Goal: Transaction & Acquisition: Purchase product/service

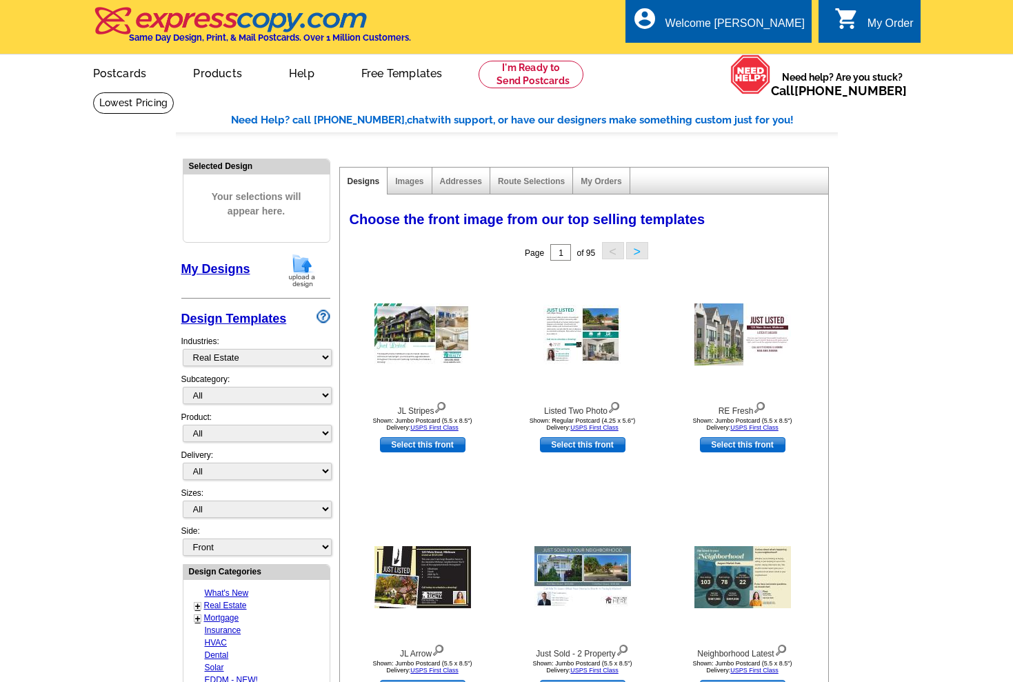
select select "785"
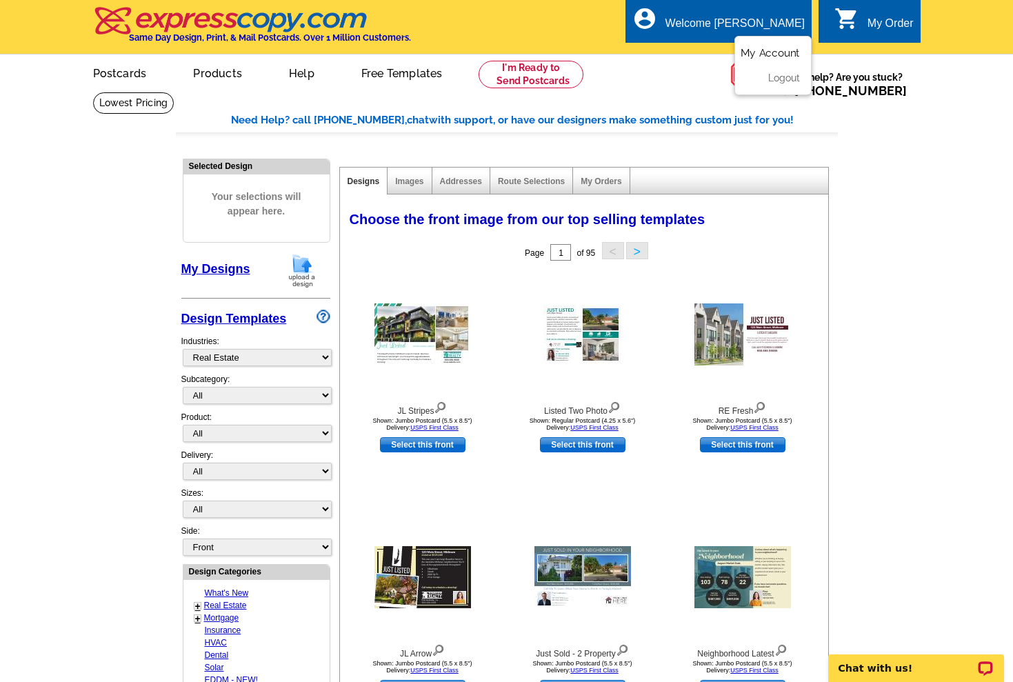
click at [751, 50] on link "My Account" at bounding box center [769, 53] width 59 height 12
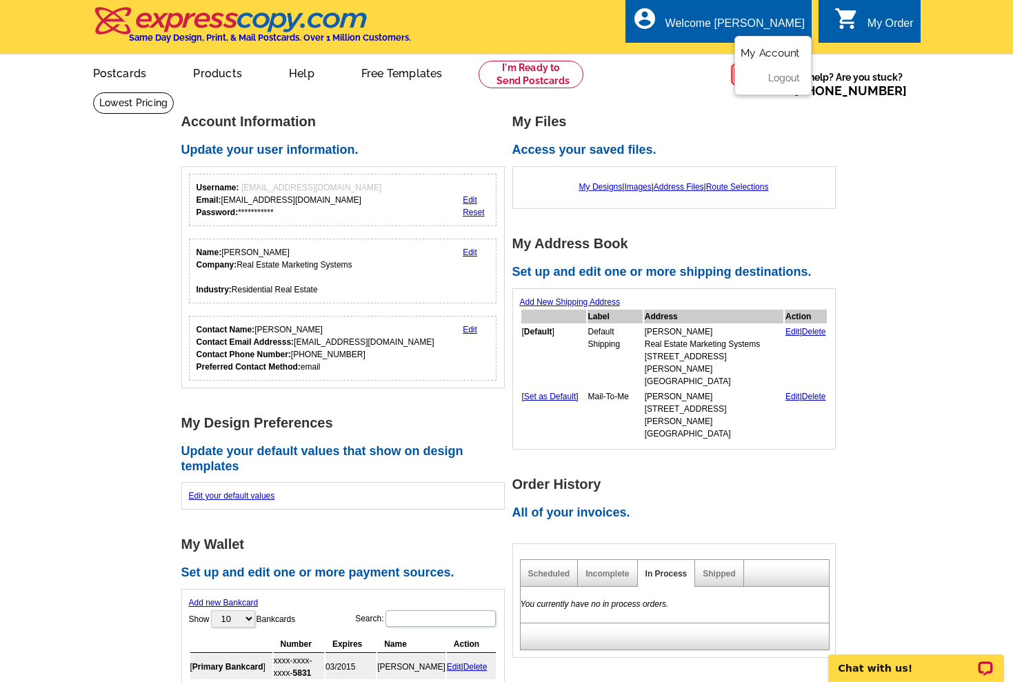
click at [760, 50] on link "My Account" at bounding box center [769, 53] width 59 height 12
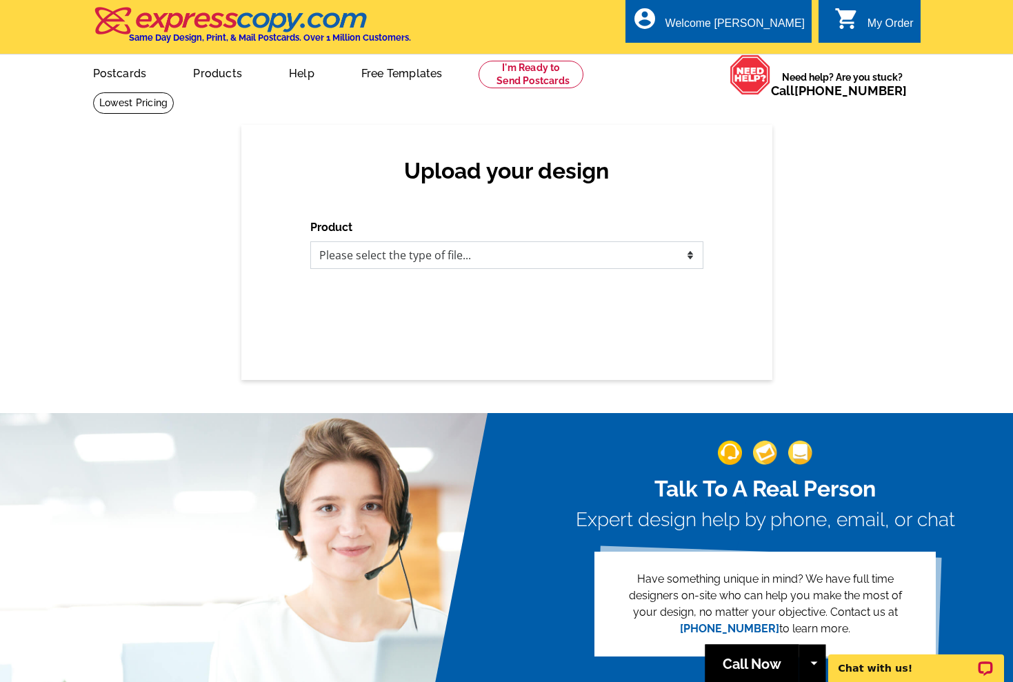
select select "1"
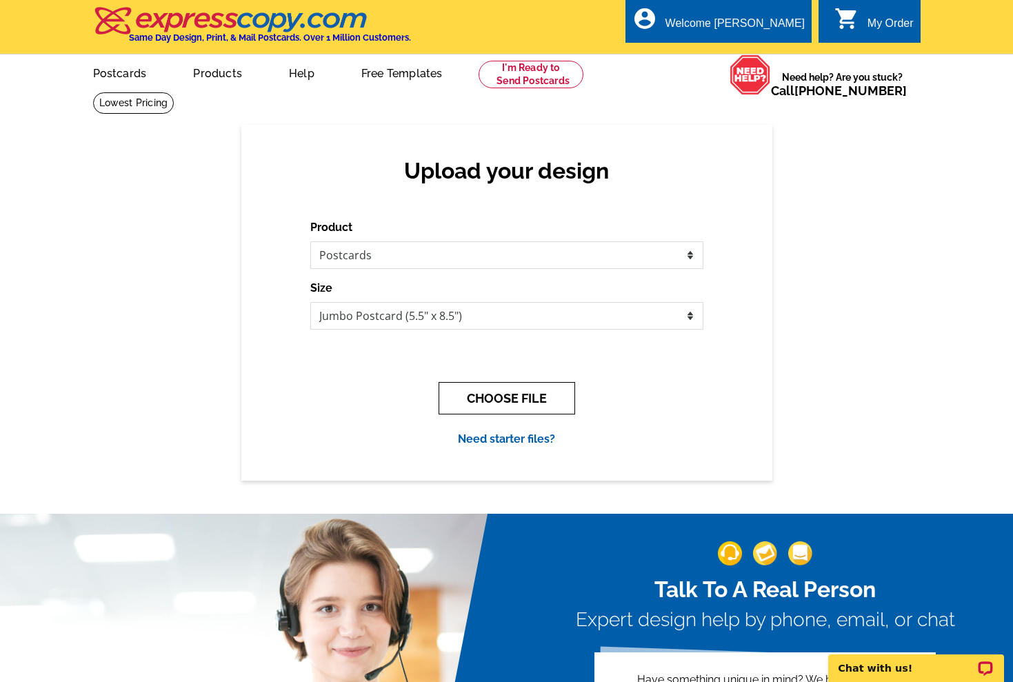
click at [464, 403] on button "CHOOSE FILE" at bounding box center [506, 398] width 137 height 32
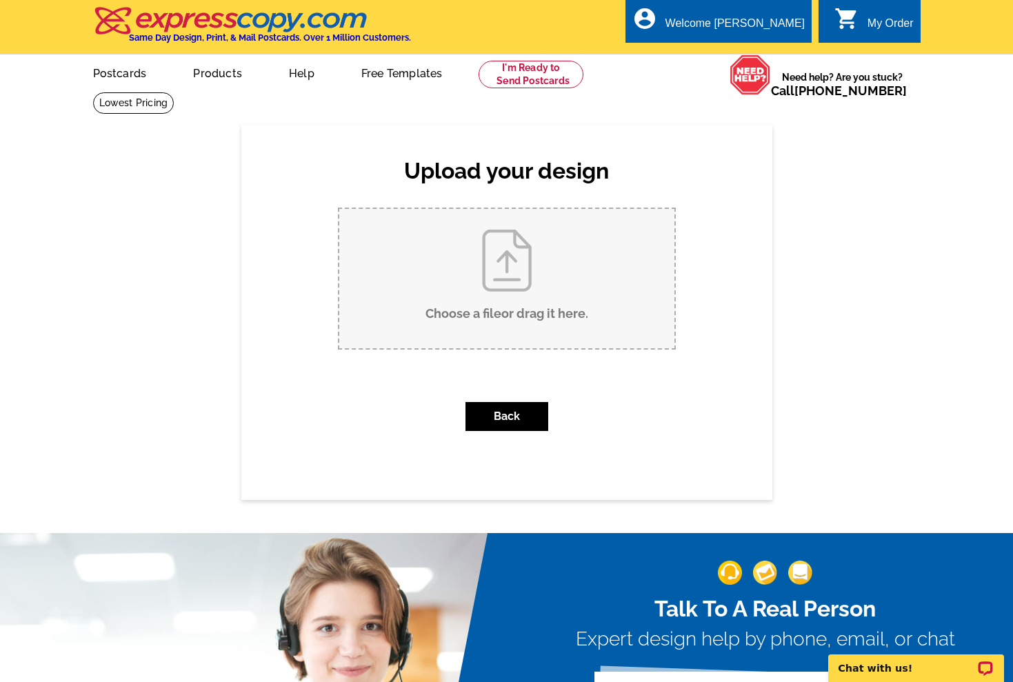
click at [474, 323] on input "Choose a file or drag it here ." at bounding box center [506, 278] width 335 height 139
type input "C:\fakepath\10 Worst Times To Sell Your Apartments 9.25.pdf"
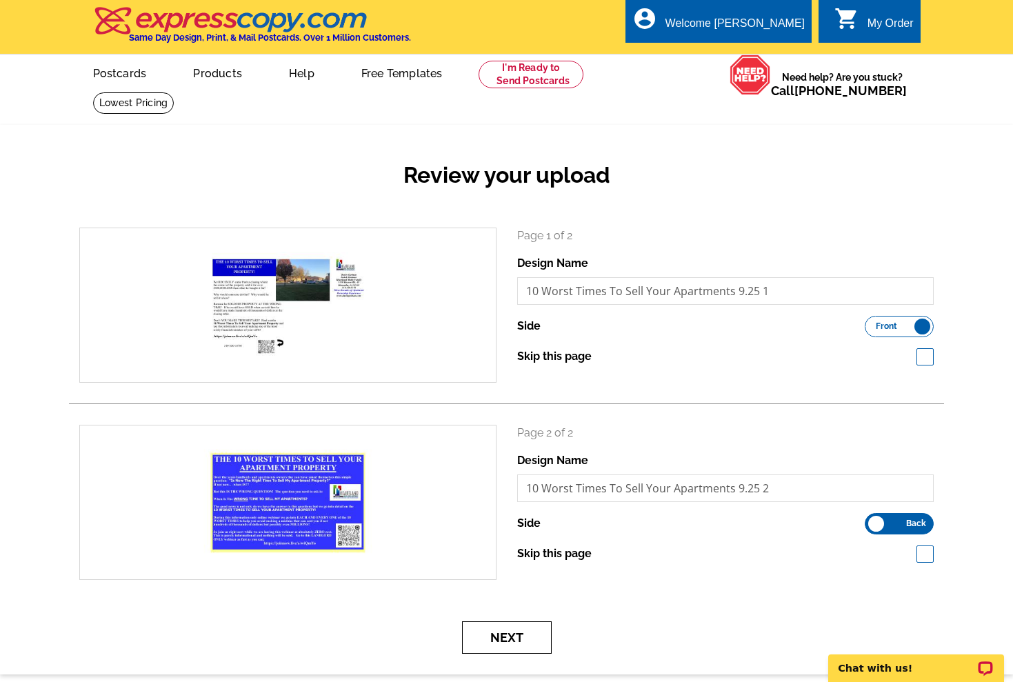
click at [542, 624] on button "Next" at bounding box center [507, 637] width 90 height 32
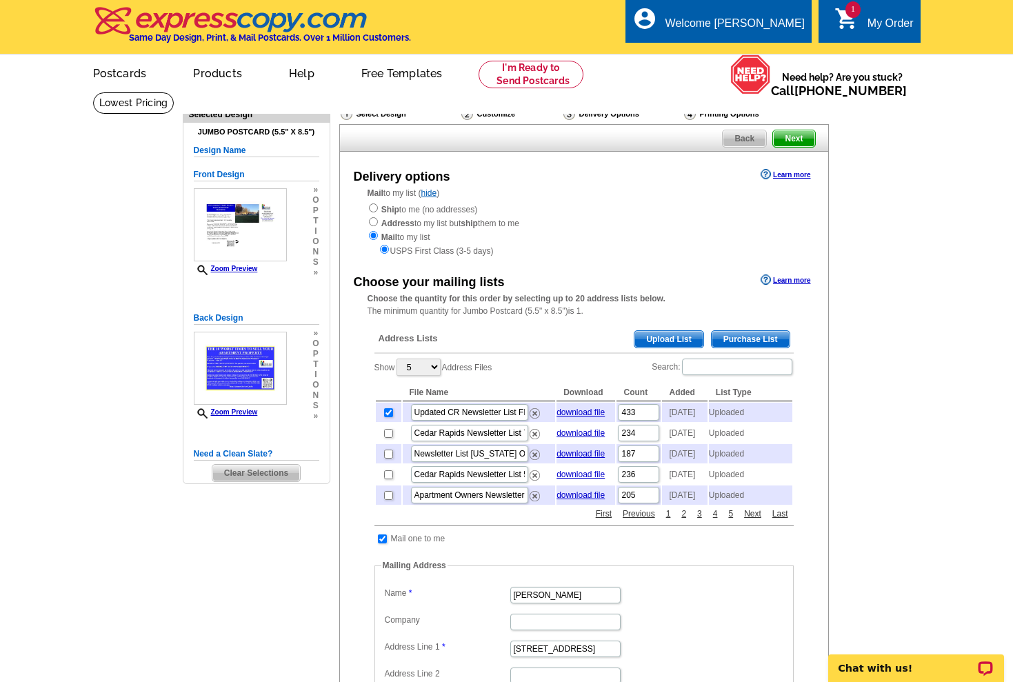
click at [390, 458] on input "checkbox" at bounding box center [388, 454] width 9 height 9
checkbox input "true"
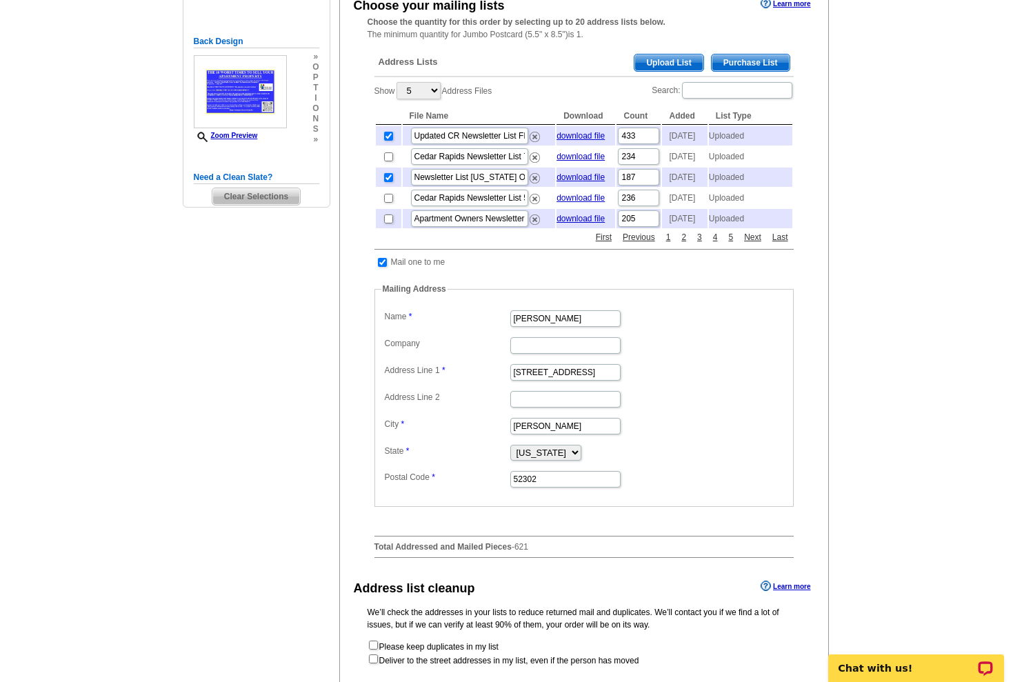
scroll to position [278, 0]
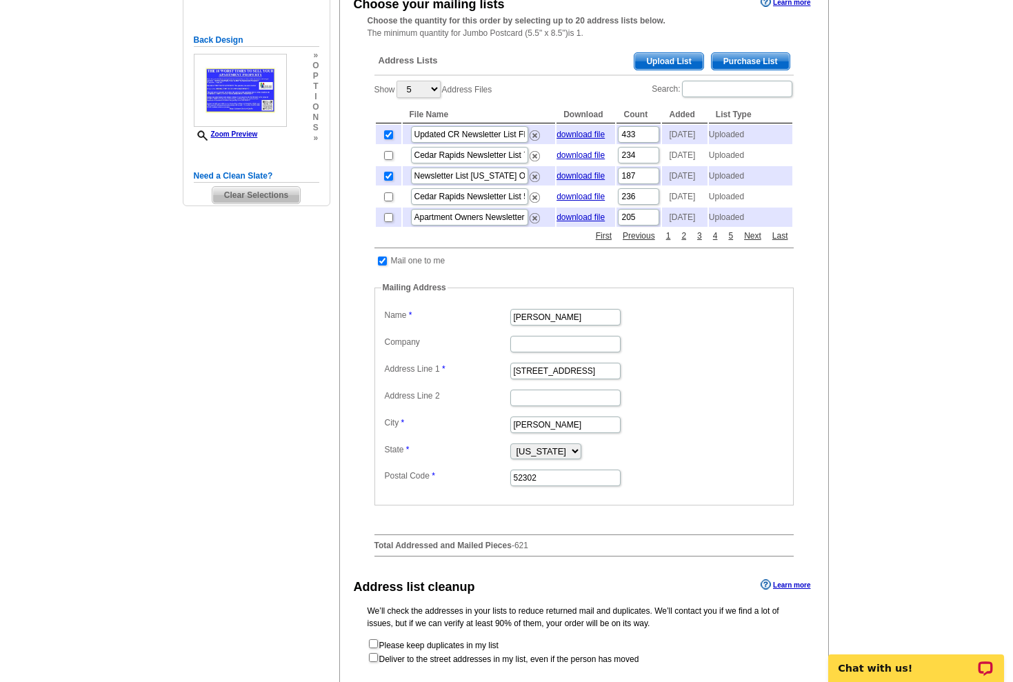
click at [383, 265] on input "checkbox" at bounding box center [382, 260] width 9 height 9
checkbox input "false"
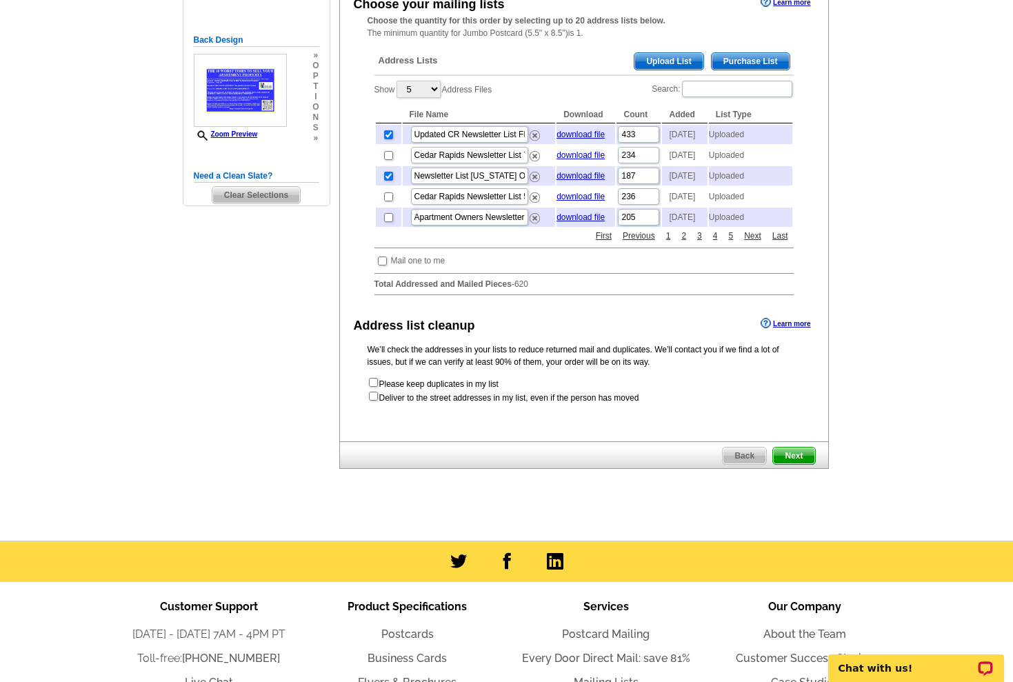
click at [685, 55] on span "Upload List" at bounding box center [668, 61] width 68 height 17
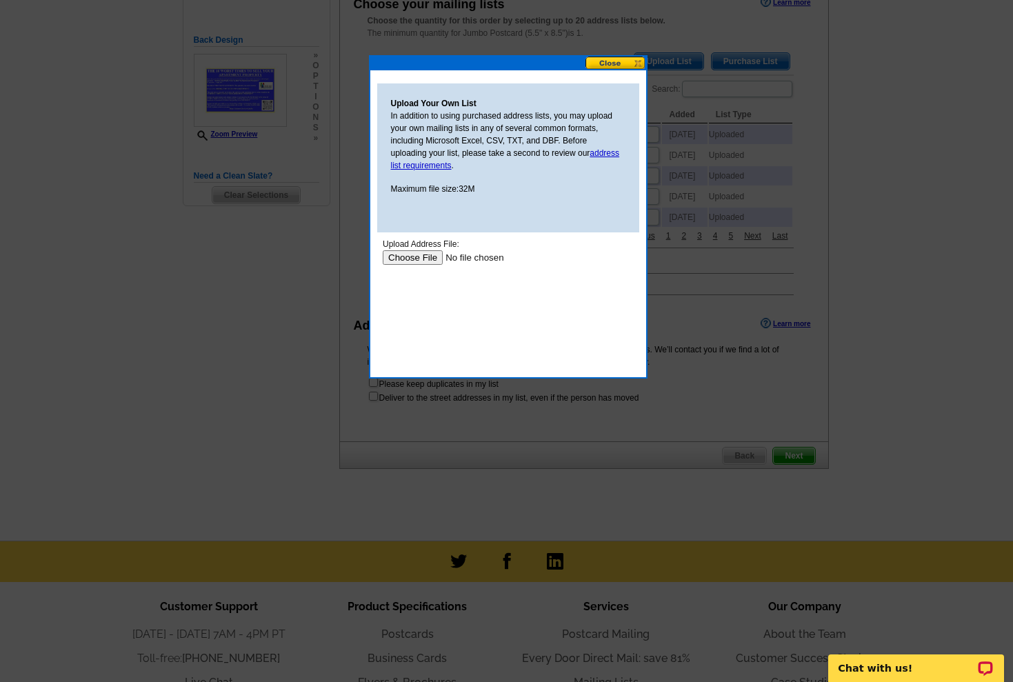
scroll to position [0, 0]
click at [424, 255] on input "file" at bounding box center [469, 257] width 174 height 14
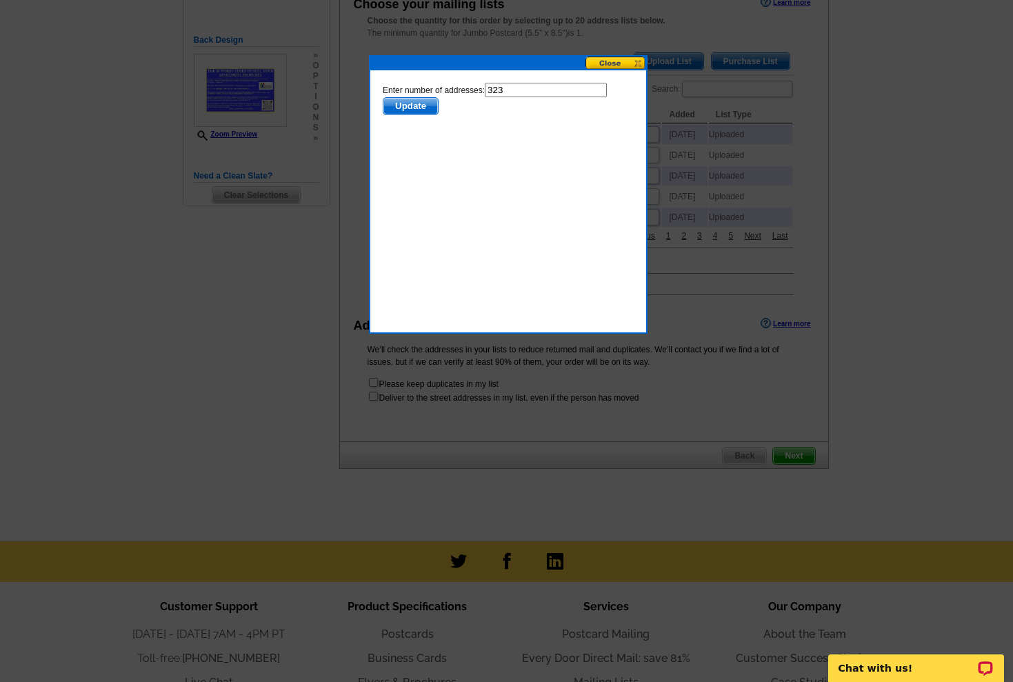
click at [423, 99] on span "Update" at bounding box center [410, 106] width 54 height 17
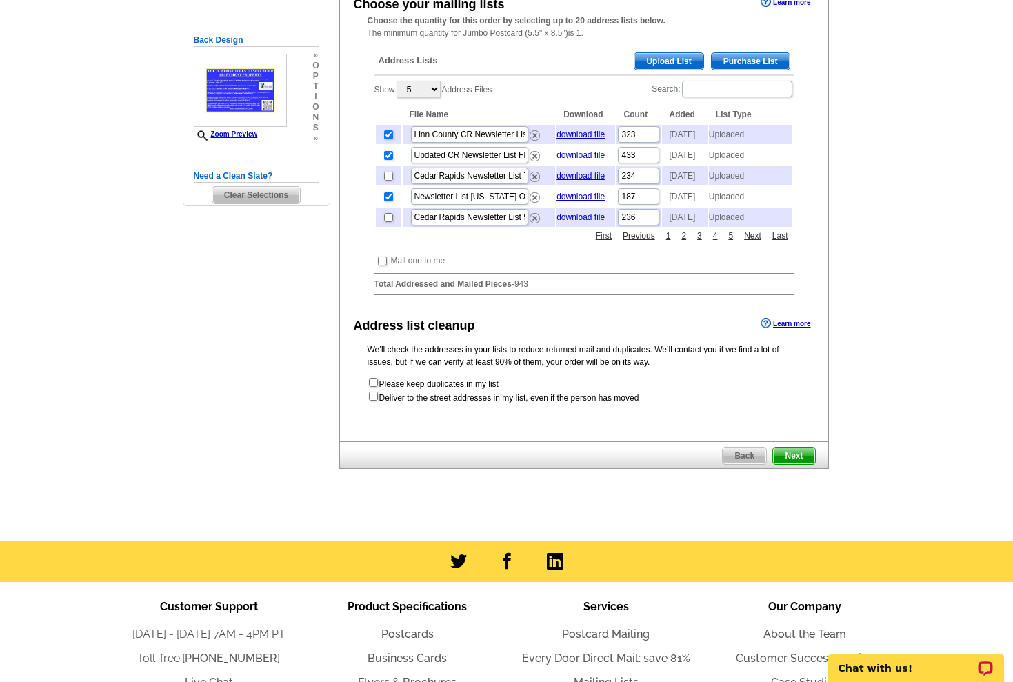
scroll to position [243, 0]
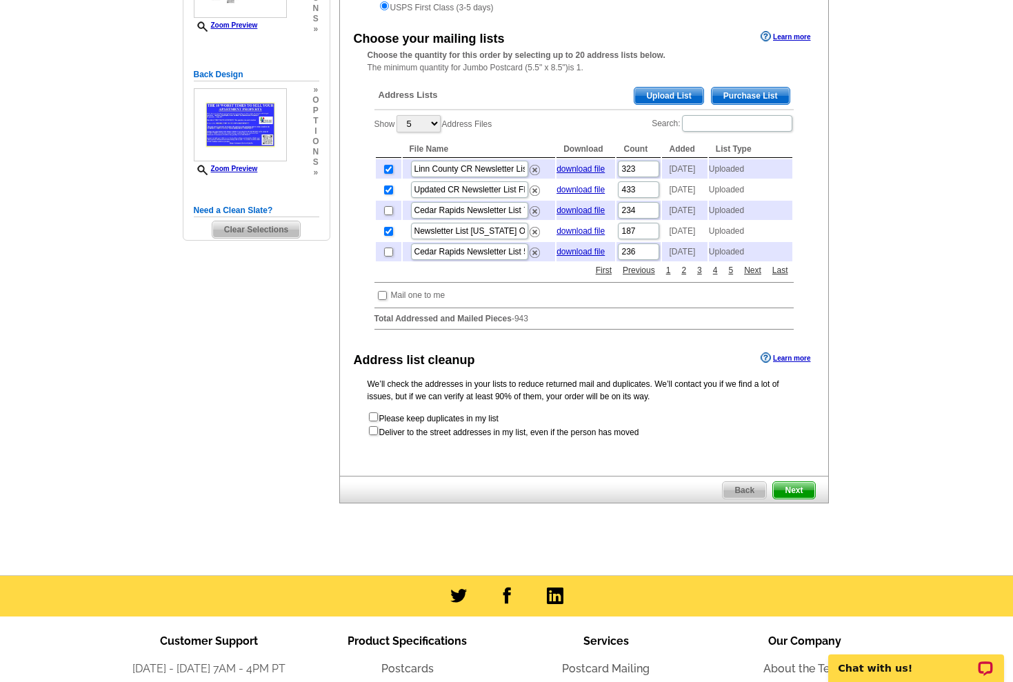
click at [665, 88] on span "Upload List" at bounding box center [668, 96] width 68 height 17
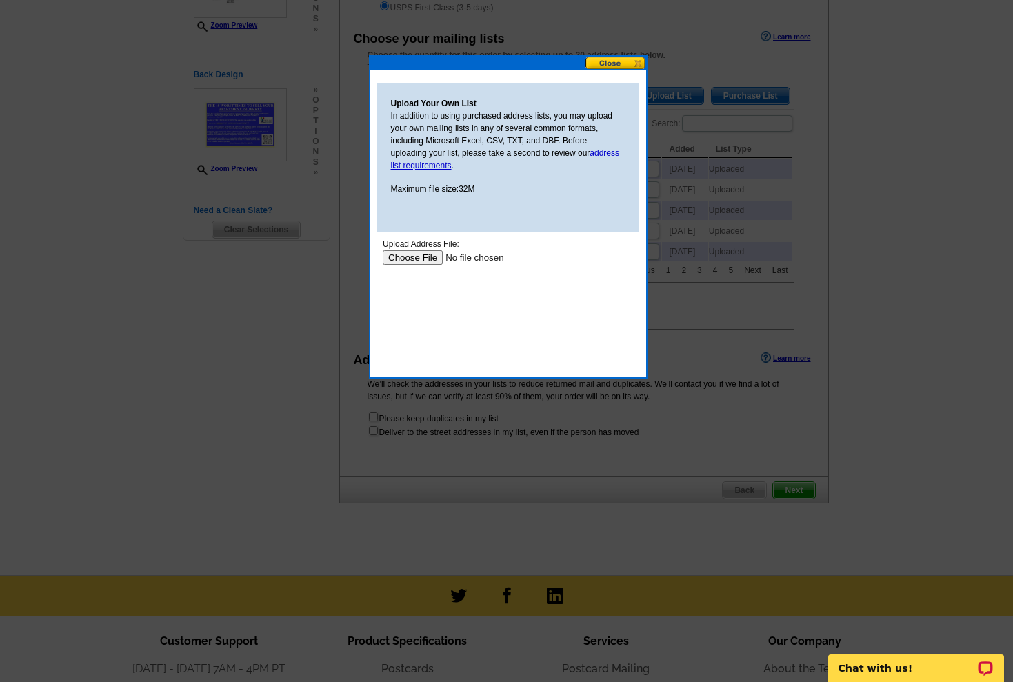
scroll to position [0, 0]
click at [414, 258] on input "file" at bounding box center [469, 257] width 174 height 14
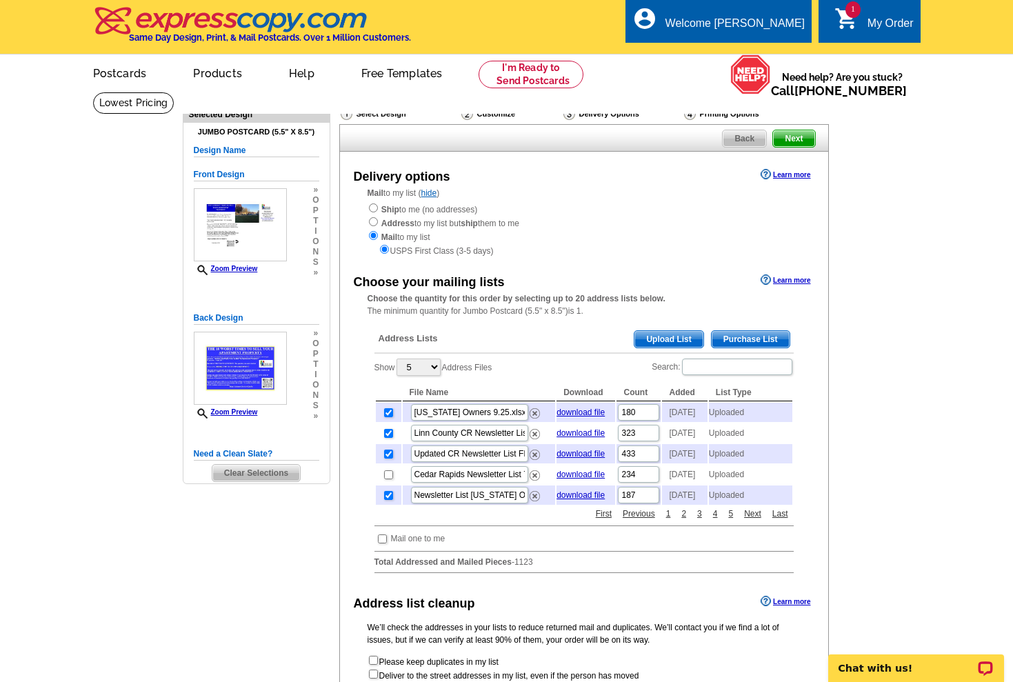
click at [386, 500] on input "checkbox" at bounding box center [388, 495] width 9 height 9
checkbox input "false"
click at [387, 458] on input "checkbox" at bounding box center [388, 454] width 9 height 9
checkbox input "false"
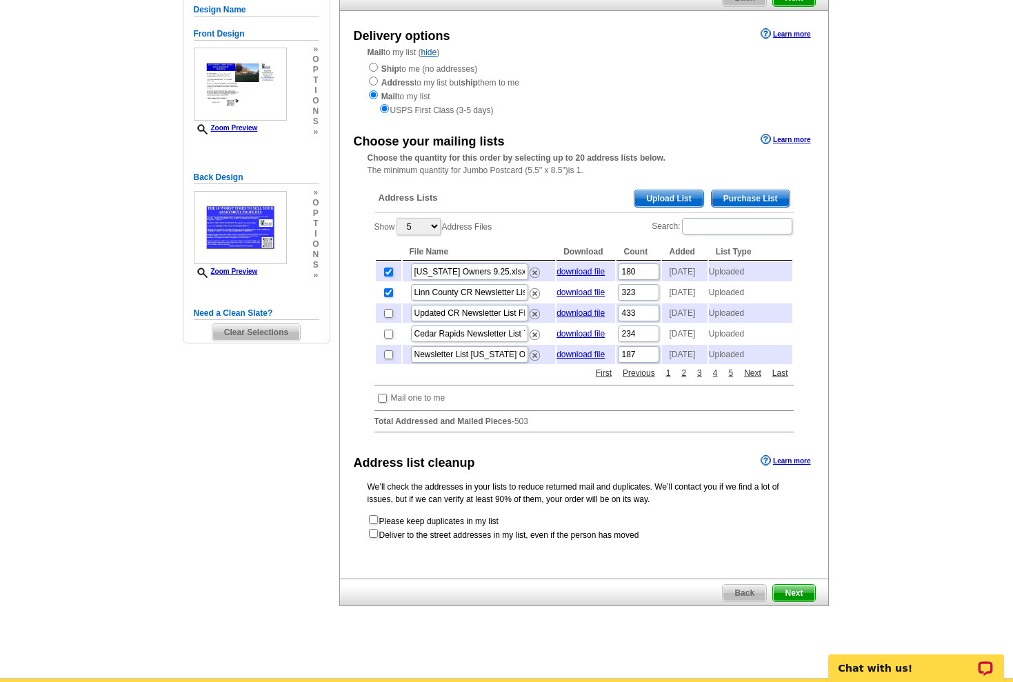
scroll to position [150, 0]
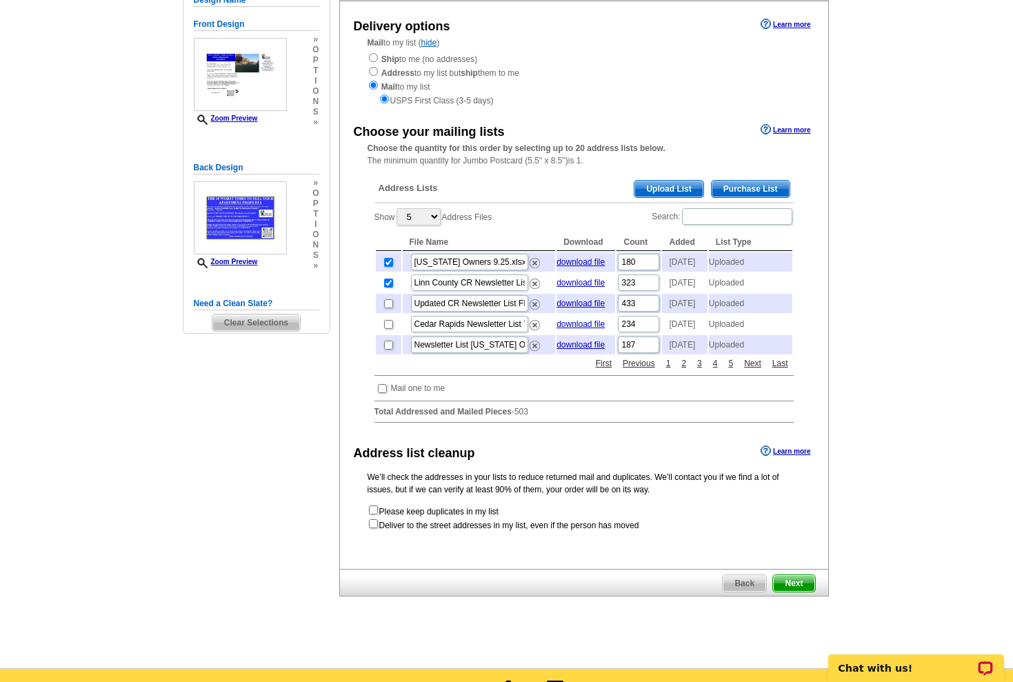
click at [796, 592] on span "Next" at bounding box center [793, 583] width 41 height 17
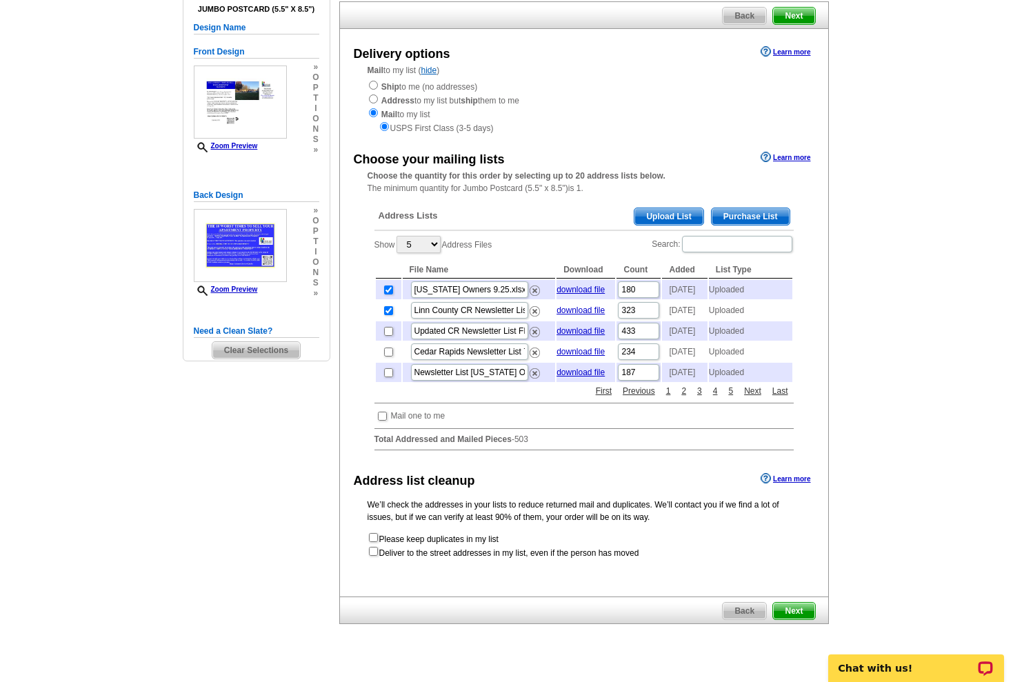
scroll to position [131, 0]
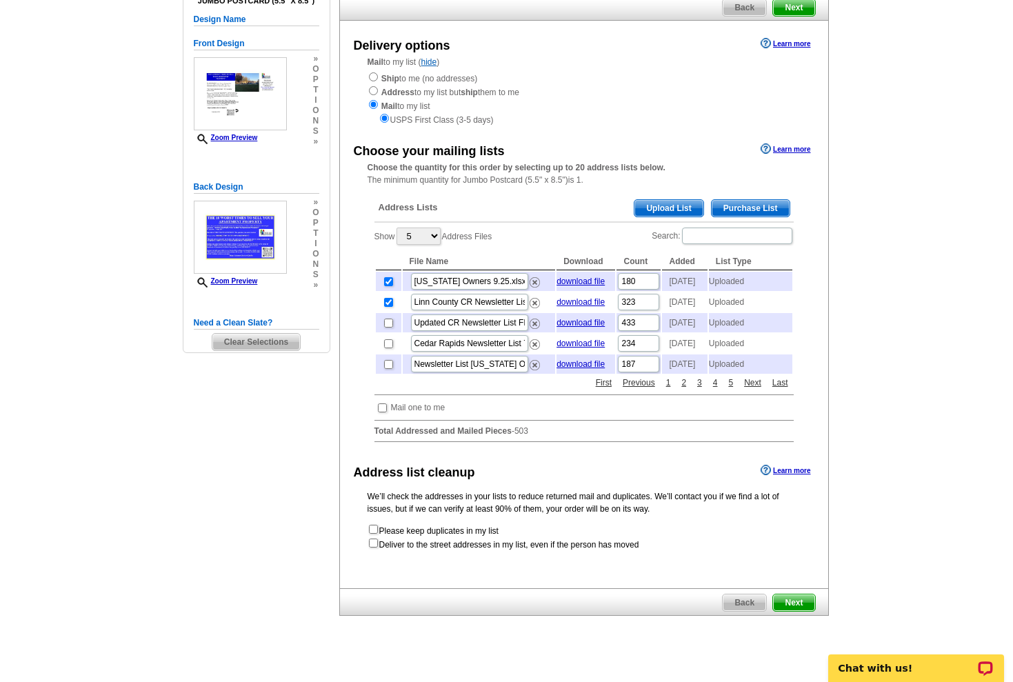
click at [781, 611] on span "Next" at bounding box center [793, 602] width 41 height 17
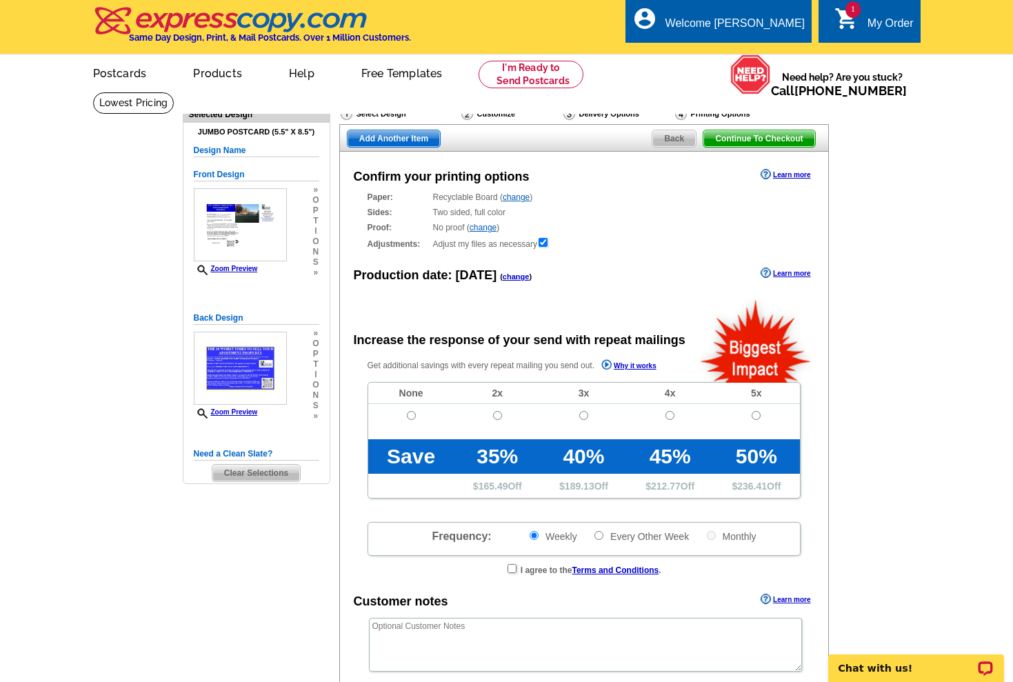
radio input "false"
click at [412, 412] on input "radio" at bounding box center [411, 415] width 9 height 9
radio input "true"
radio input "false"
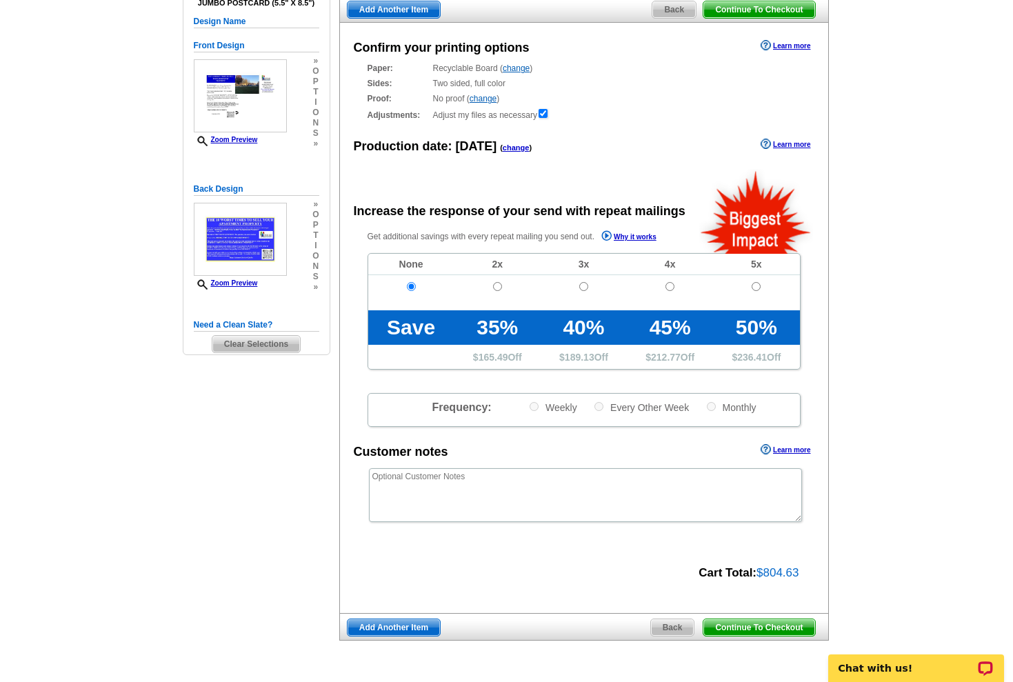
scroll to position [158, 0]
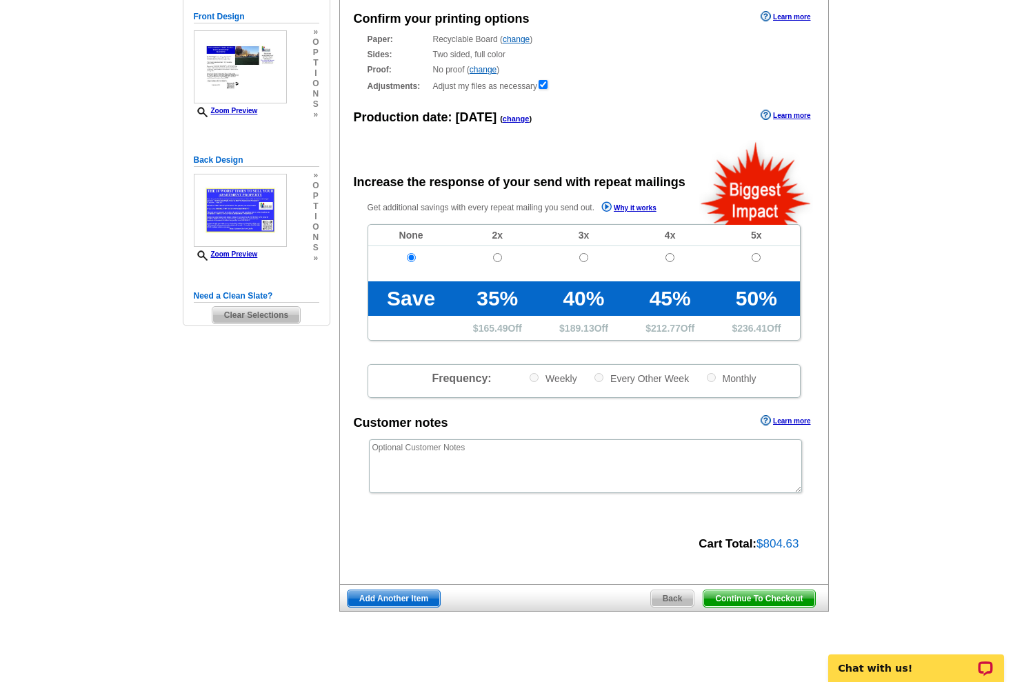
click at [727, 598] on span "Continue To Checkout" at bounding box center [758, 598] width 111 height 17
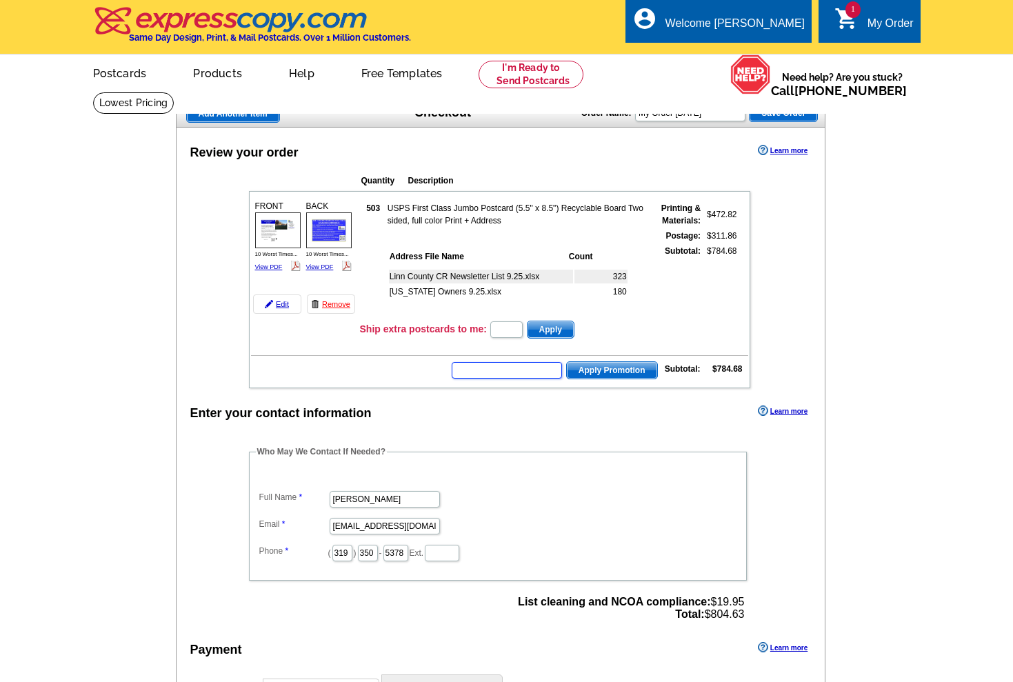
click at [493, 363] on input "text" at bounding box center [507, 370] width 110 height 17
type input "E3025"
click at [596, 367] on span "Apply Promotion" at bounding box center [612, 370] width 90 height 17
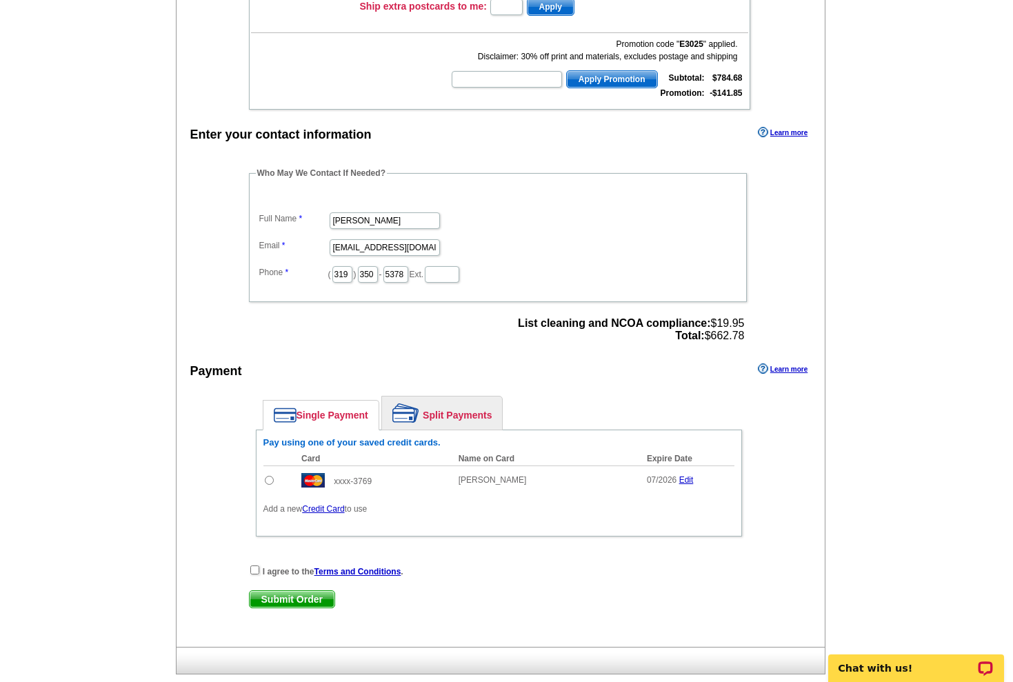
scroll to position [325, 0]
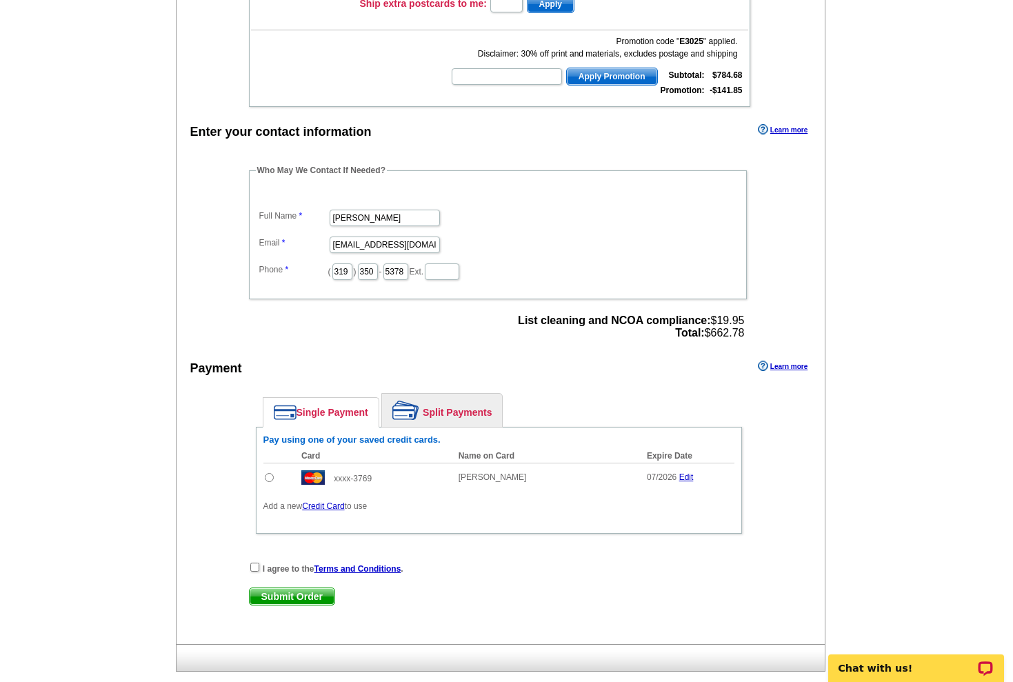
click at [329, 505] on link "Credit Card" at bounding box center [323, 506] width 42 height 10
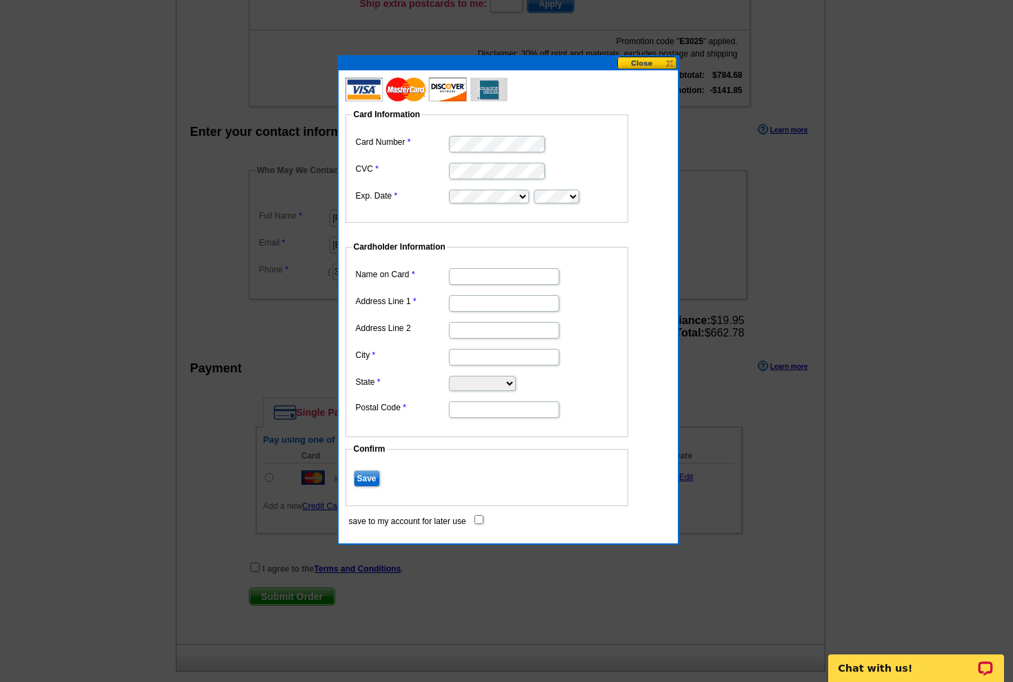
click at [490, 161] on dd at bounding box center [486, 169] width 269 height 21
click at [473, 273] on input "Name on Card" at bounding box center [504, 276] width 110 height 17
type input "D"
type input "Darin R. Garman"
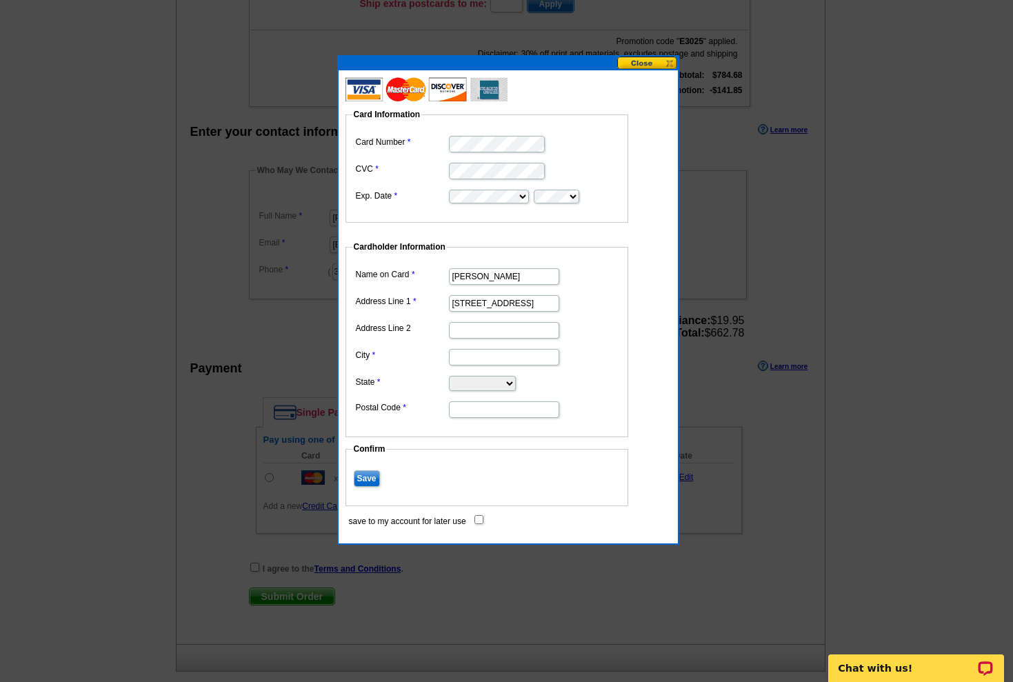
type input "2505 Silver Oak Trail"
type input "Marion"
select select "IA"
type input "52302"
click at [373, 477] on input "Save" at bounding box center [367, 478] width 26 height 17
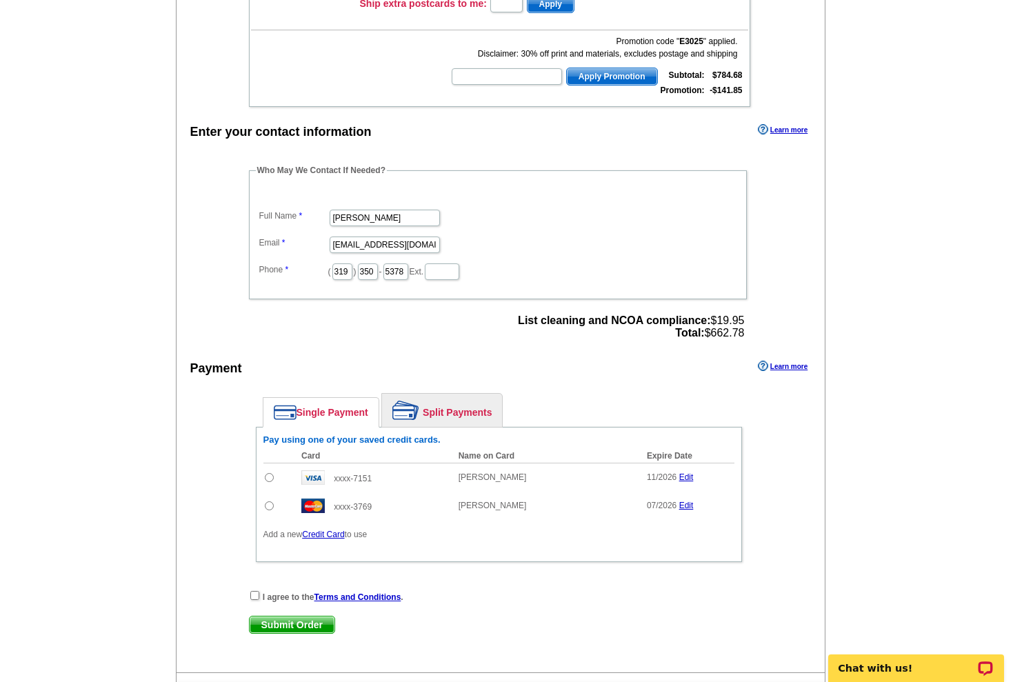
click at [269, 477] on input "radio" at bounding box center [269, 477] width 9 height 9
radio input "true"
click at [256, 595] on input "checkbox" at bounding box center [254, 595] width 9 height 9
checkbox input "true"
click at [305, 623] on span "Submit Order" at bounding box center [292, 624] width 85 height 17
